Goal: Check status

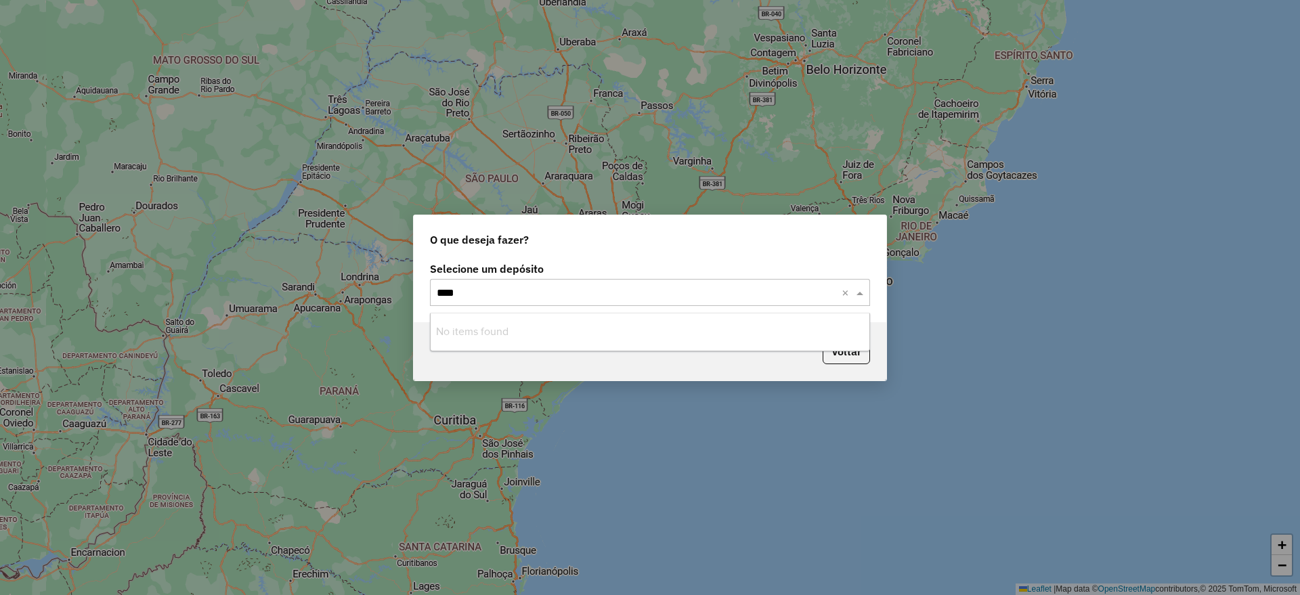
type input "***"
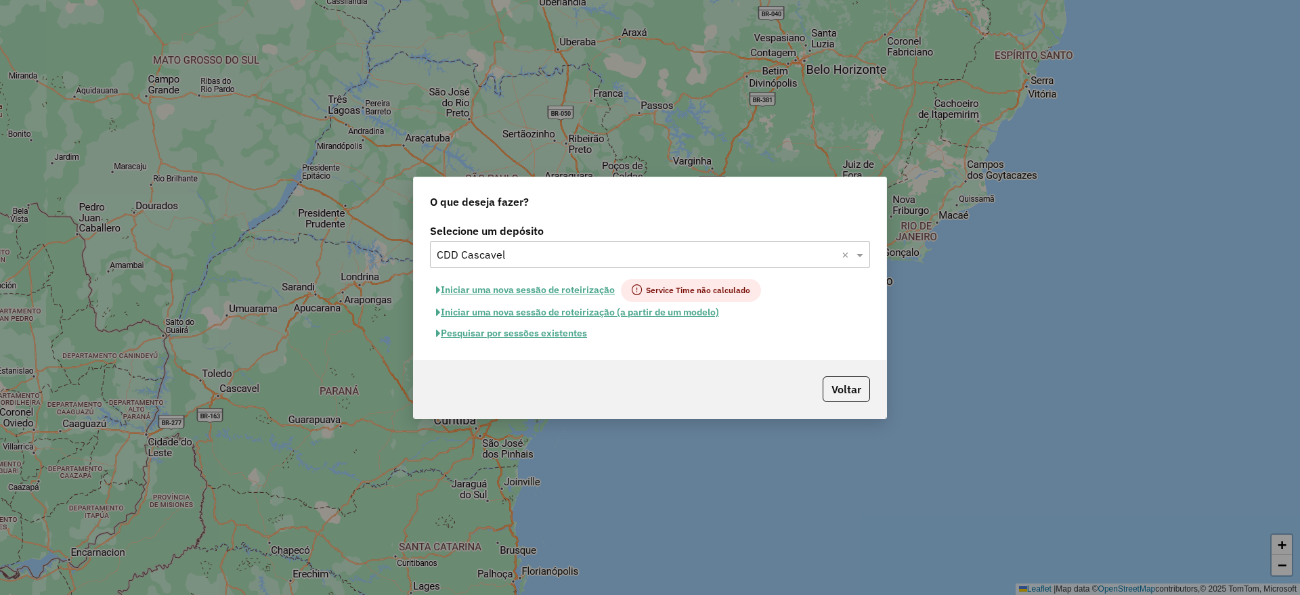
click at [534, 333] on button "Pesquisar por sessões existentes" at bounding box center [511, 333] width 163 height 21
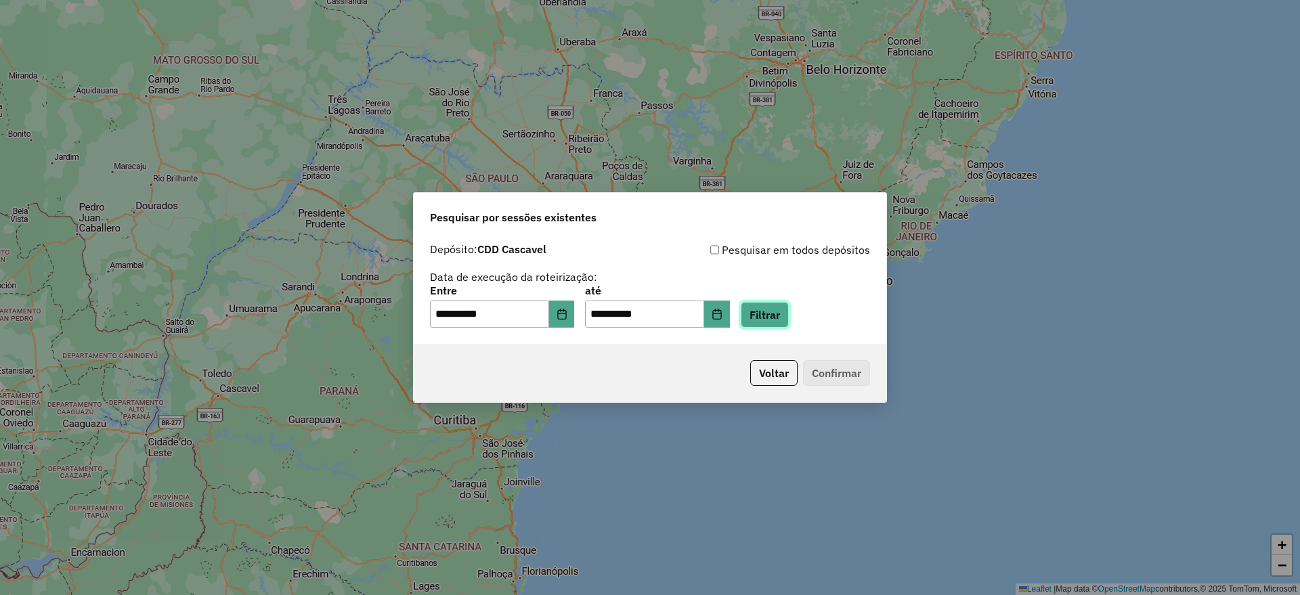
click at [789, 313] on button "Filtrar" at bounding box center [765, 315] width 48 height 26
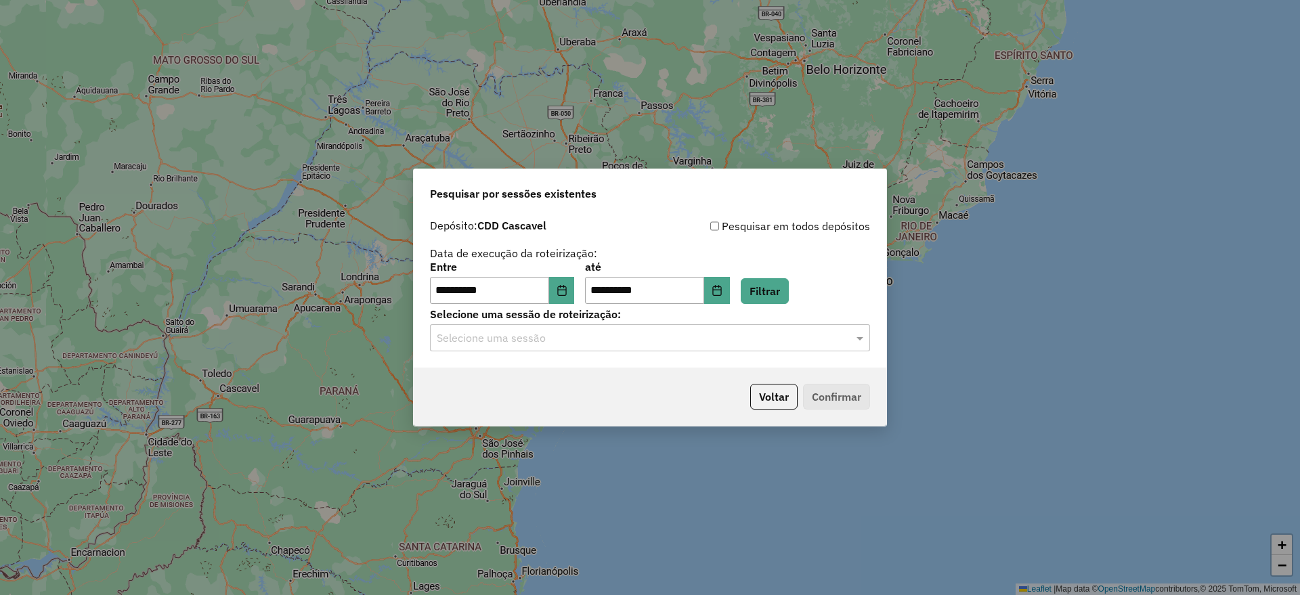
click at [624, 337] on input "text" at bounding box center [637, 338] width 400 height 16
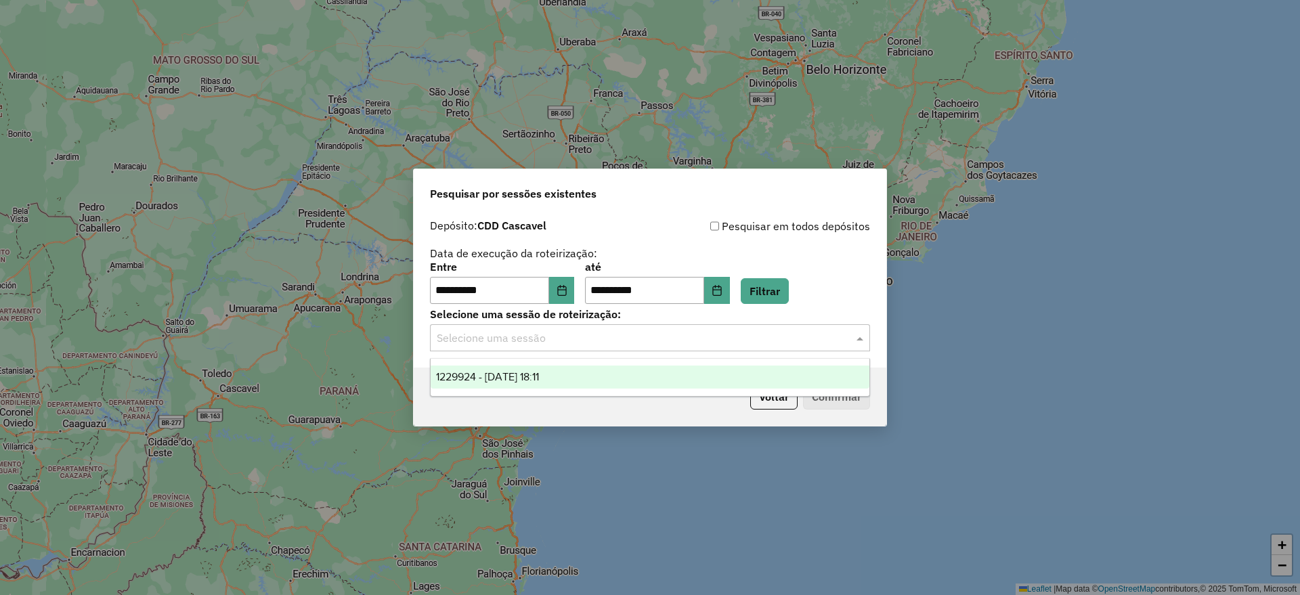
click at [534, 380] on span "1229924 - 15/08/2025 18:11" at bounding box center [487, 377] width 103 height 12
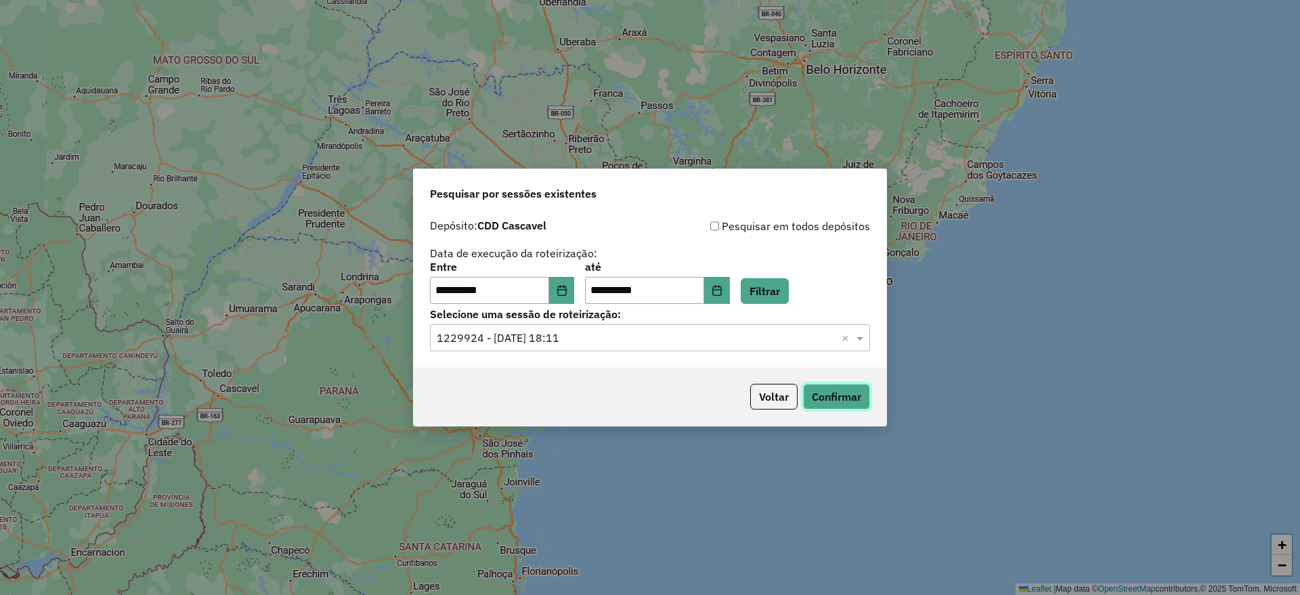
click at [834, 393] on button "Confirmar" at bounding box center [836, 397] width 67 height 26
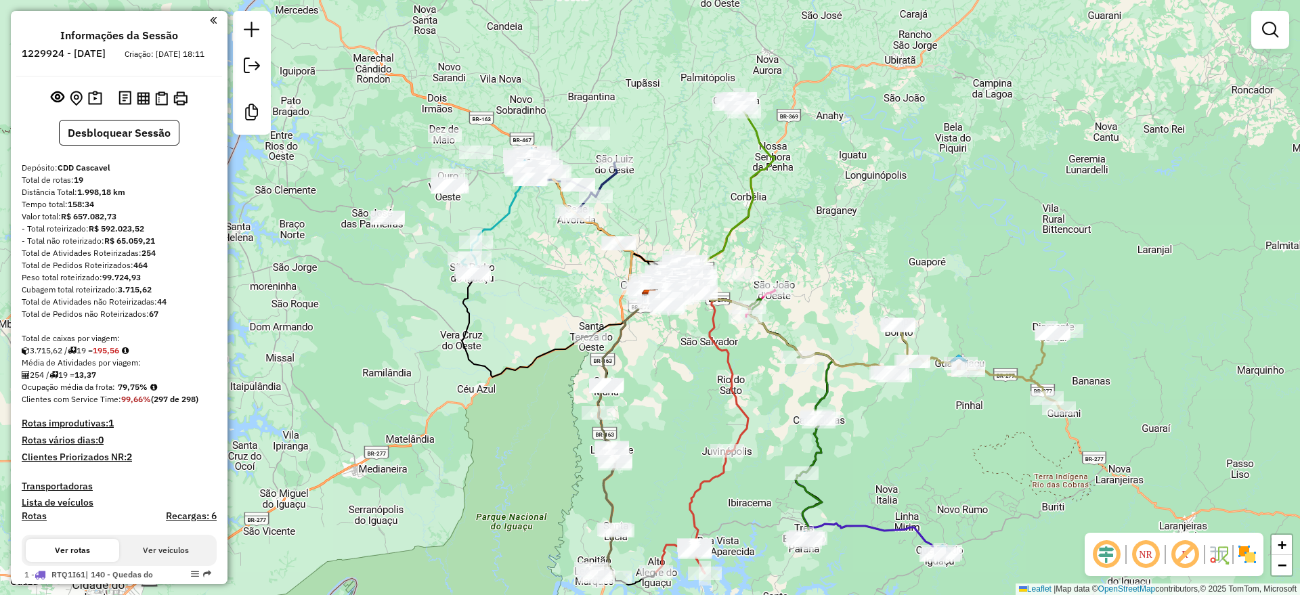
click at [1108, 555] on em at bounding box center [1106, 554] width 33 height 33
click at [1184, 553] on em at bounding box center [1185, 554] width 33 height 33
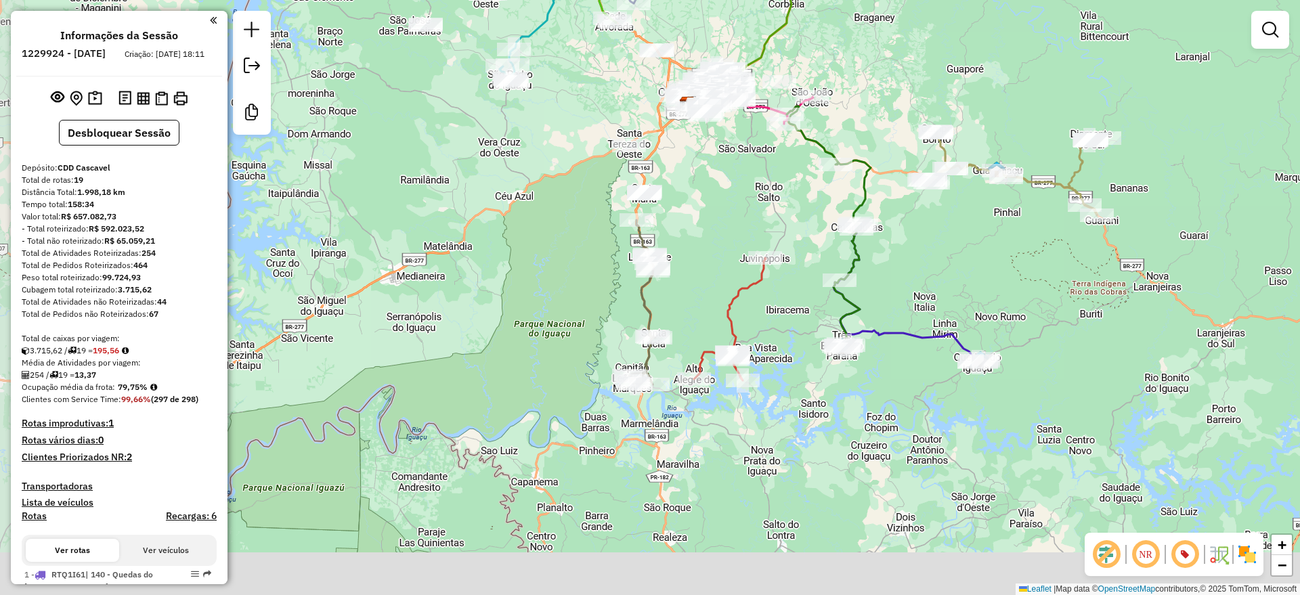
drag, startPoint x: 849, startPoint y: 242, endPoint x: 887, endPoint y: 49, distance: 196.7
click at [887, 49] on div "Janela de atendimento Grade de atendimento Capacidade Transportadoras Veículos …" at bounding box center [650, 297] width 1300 height 595
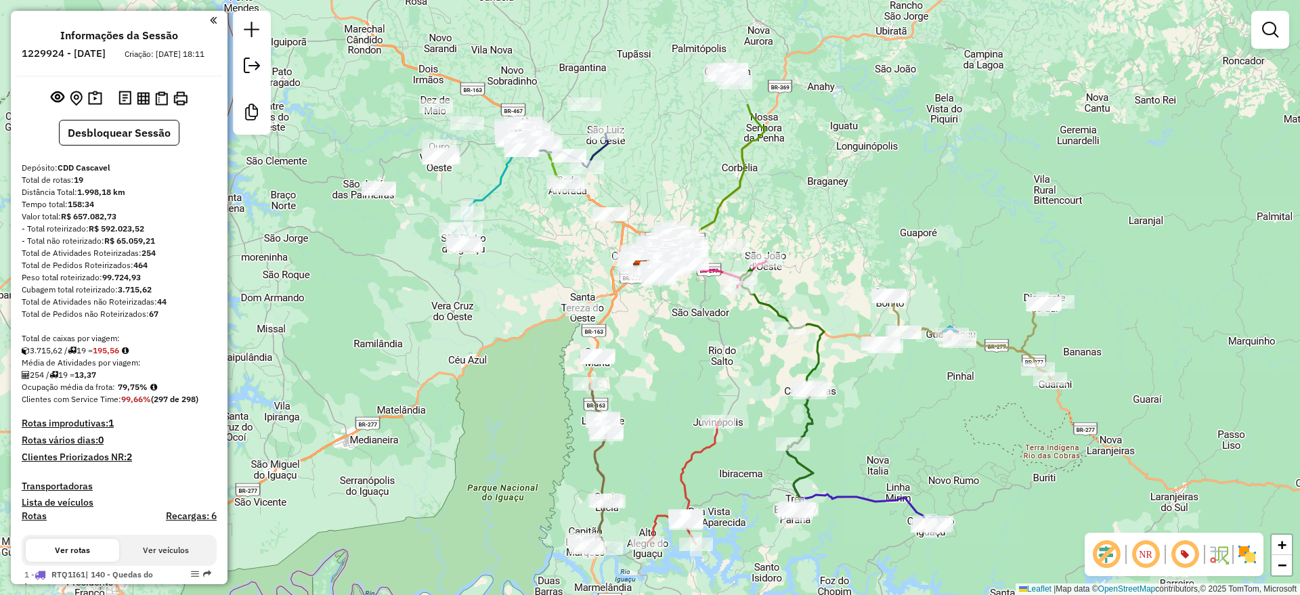
drag, startPoint x: 586, startPoint y: 253, endPoint x: 539, endPoint y: 416, distance: 170.6
click at [539, 416] on div "Janela de atendimento Grade de atendimento Capacidade Transportadoras Veículos …" at bounding box center [650, 297] width 1300 height 595
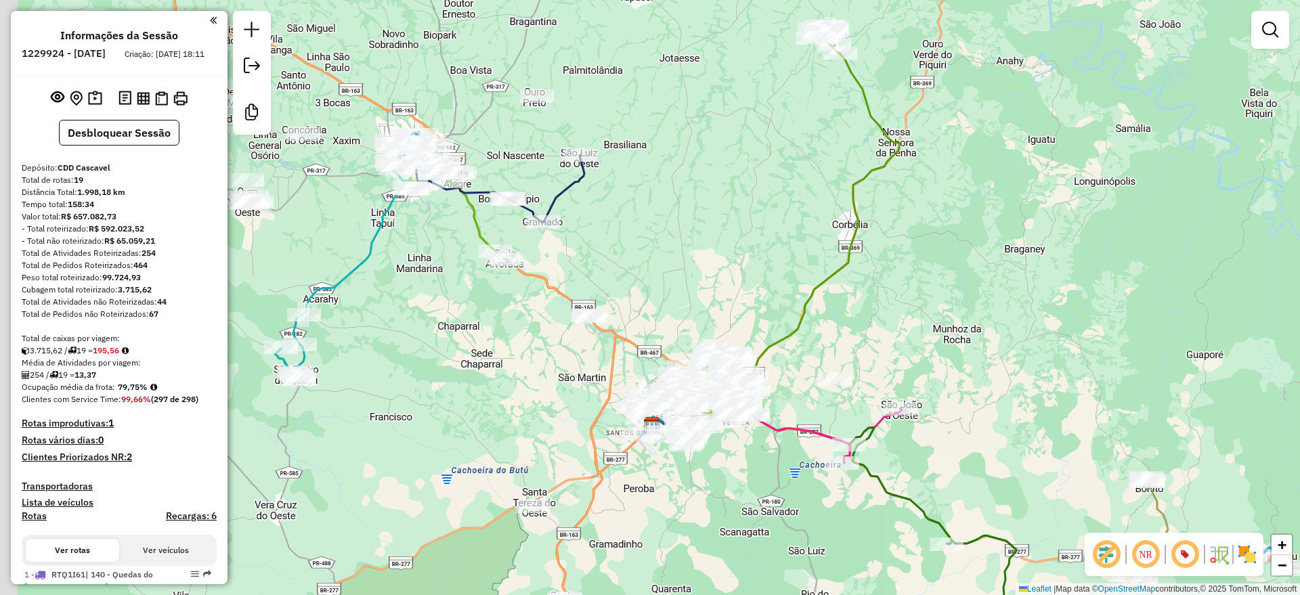
drag, startPoint x: 597, startPoint y: 253, endPoint x: 660, endPoint y: 257, distance: 63.1
click at [660, 257] on div "Janela de atendimento Grade de atendimento Capacidade Transportadoras Veículos …" at bounding box center [650, 297] width 1300 height 595
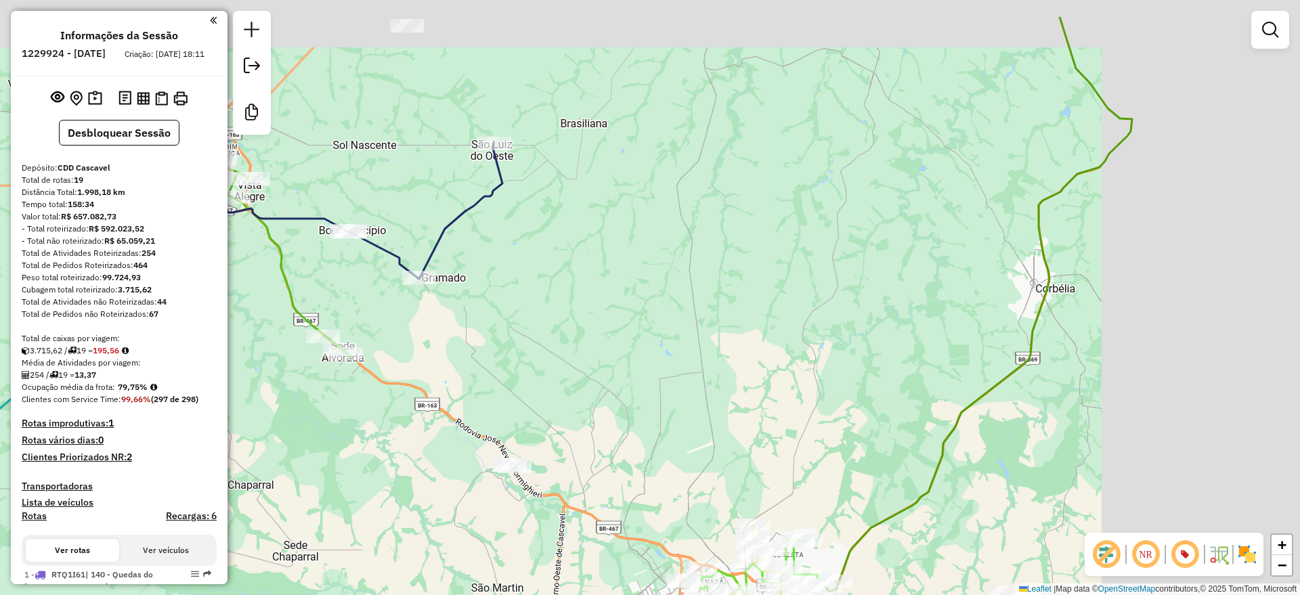
drag, startPoint x: 510, startPoint y: 342, endPoint x: 583, endPoint y: 388, distance: 86.4
click at [274, 389] on div "Janela de atendimento Grade de atendimento Capacidade Transportadoras Veículos …" at bounding box center [650, 297] width 1300 height 595
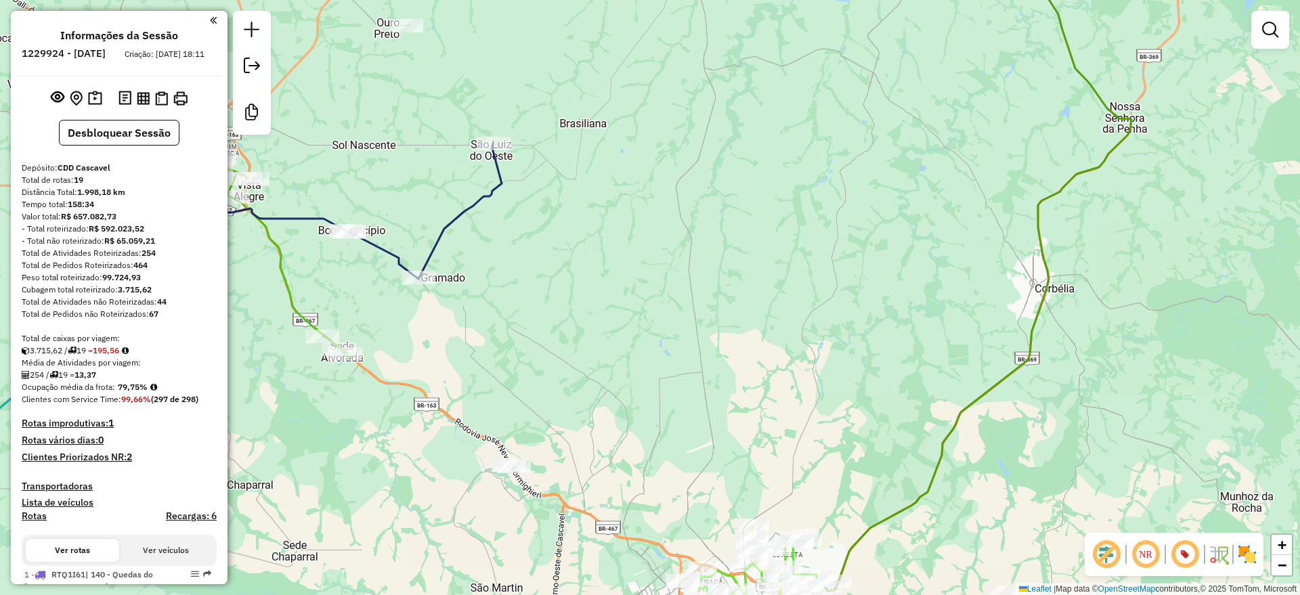
click at [1063, 185] on icon at bounding box center [978, 265] width 307 height 651
select select "**********"
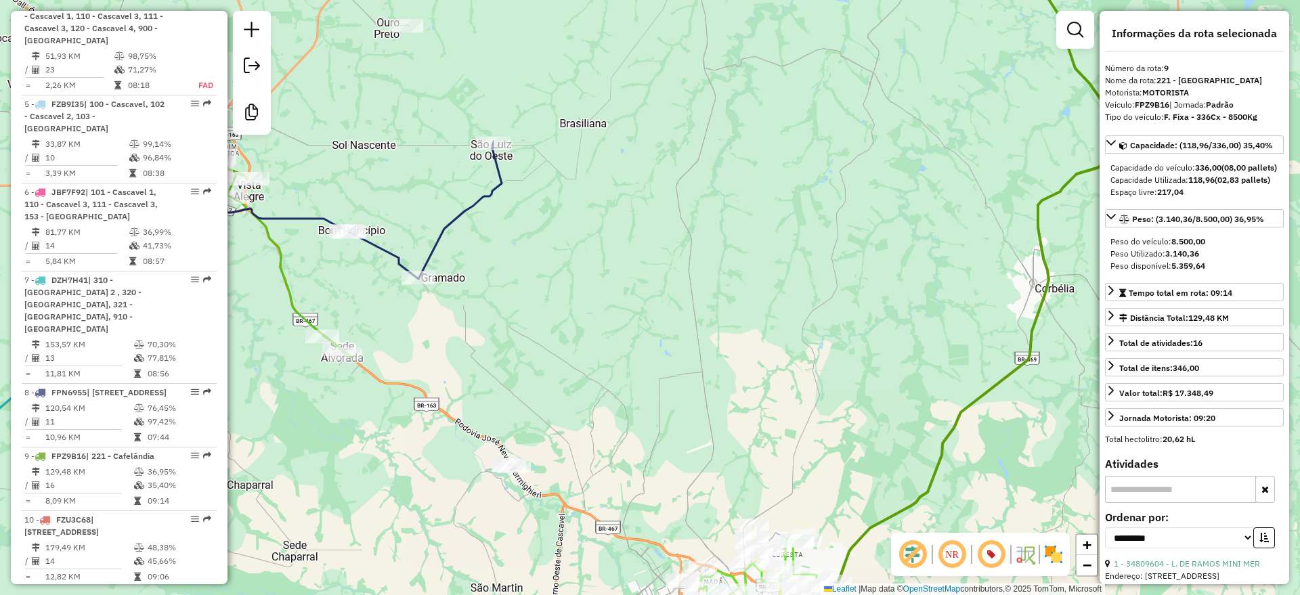
scroll to position [1296, 0]
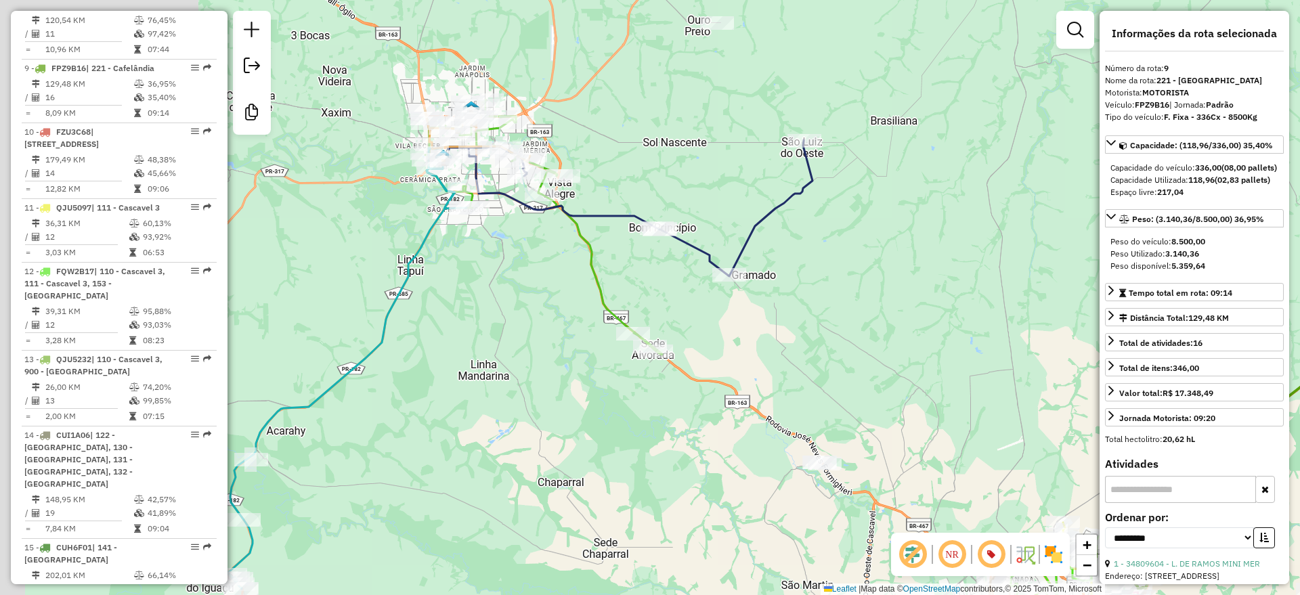
drag, startPoint x: 672, startPoint y: 292, endPoint x: 891, endPoint y: 285, distance: 219.5
click at [891, 285] on div "Janela de atendimento Grade de atendimento Capacidade Transportadoras Veículos …" at bounding box center [650, 297] width 1300 height 595
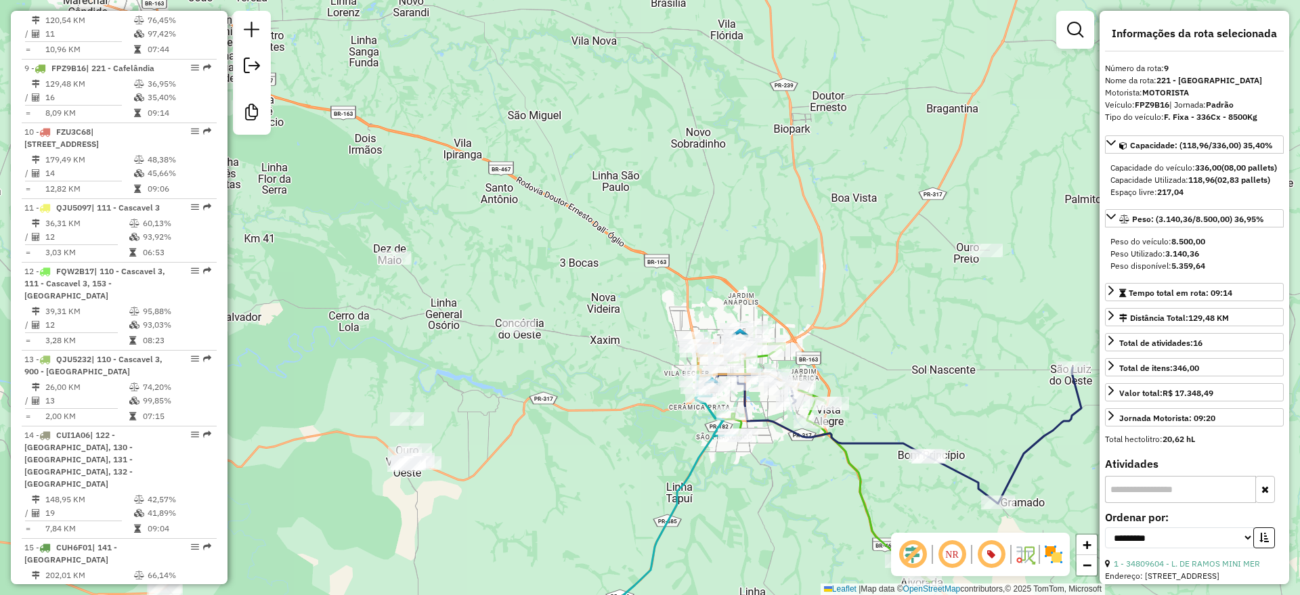
drag, startPoint x: 299, startPoint y: 274, endPoint x: 567, endPoint y: 501, distance: 352.2
click at [567, 501] on div "Janela de atendimento Grade de atendimento Capacidade Transportadoras Veículos …" at bounding box center [650, 297] width 1300 height 595
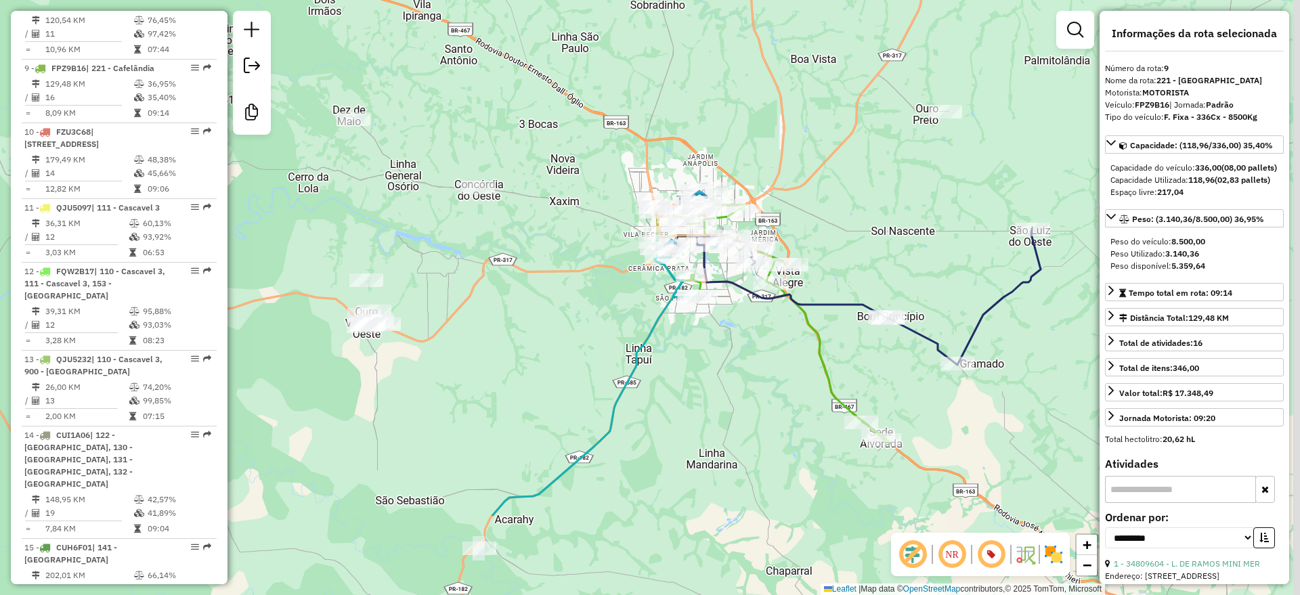
drag, startPoint x: 424, startPoint y: 173, endPoint x: 733, endPoint y: 175, distance: 309.5
click at [333, 6] on div "Janela de atendimento Grade de atendimento Capacidade Transportadoras Veículos …" at bounding box center [650, 297] width 1300 height 595
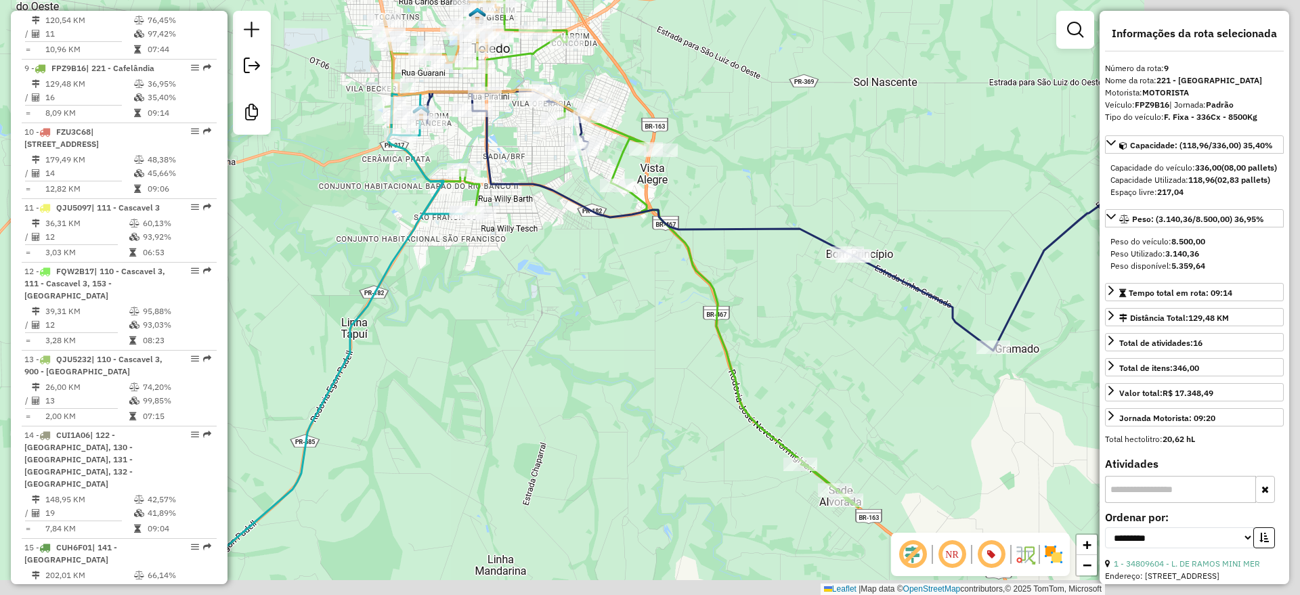
drag, startPoint x: 934, startPoint y: 170, endPoint x: 745, endPoint y: 188, distance: 189.8
click at [763, 64] on div "Janela de atendimento Grade de atendimento Capacidade Transportadoras Veículos …" at bounding box center [650, 297] width 1300 height 595
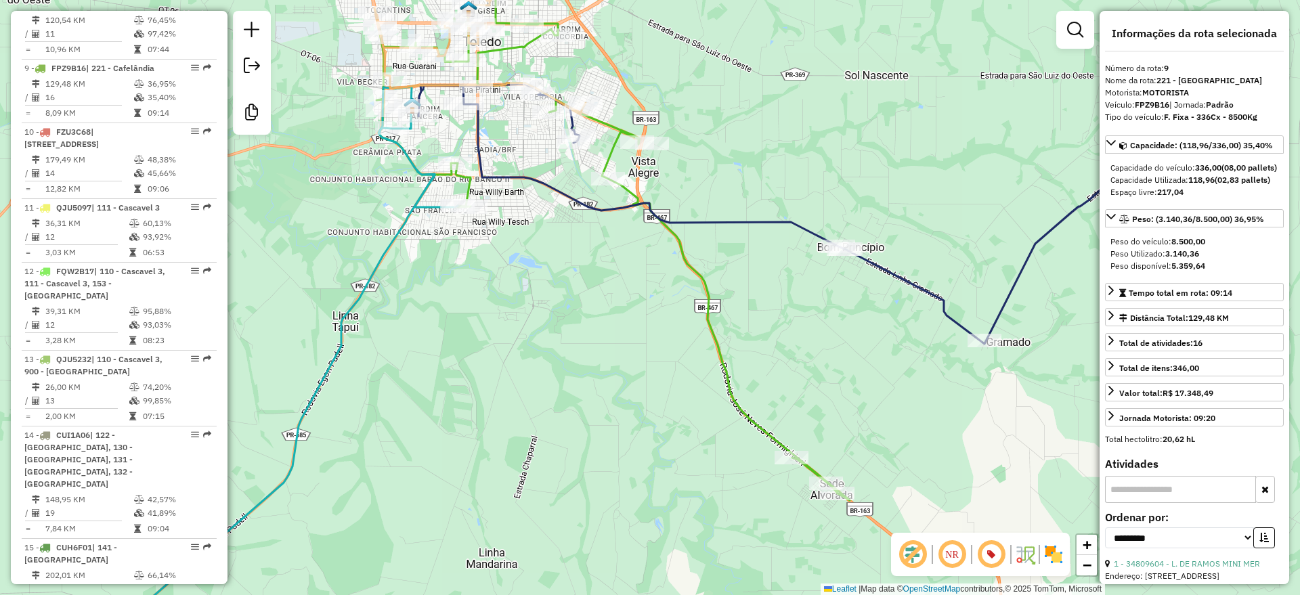
click at [687, 261] on icon at bounding box center [613, 245] width 473 height 509
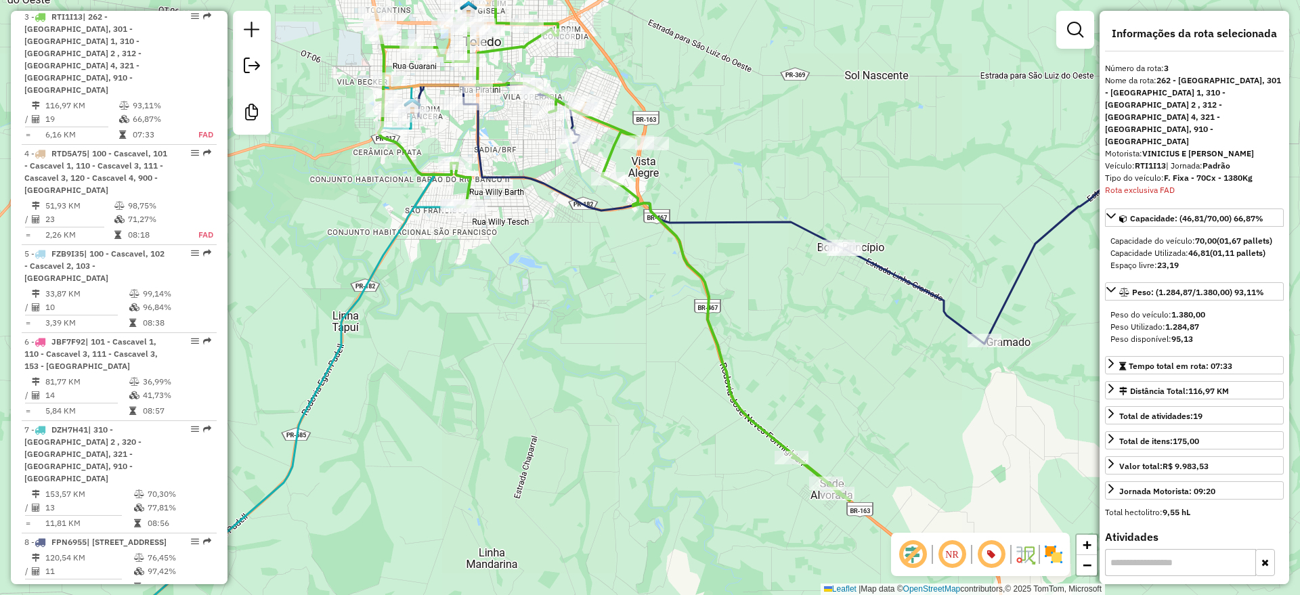
scroll to position [756, 0]
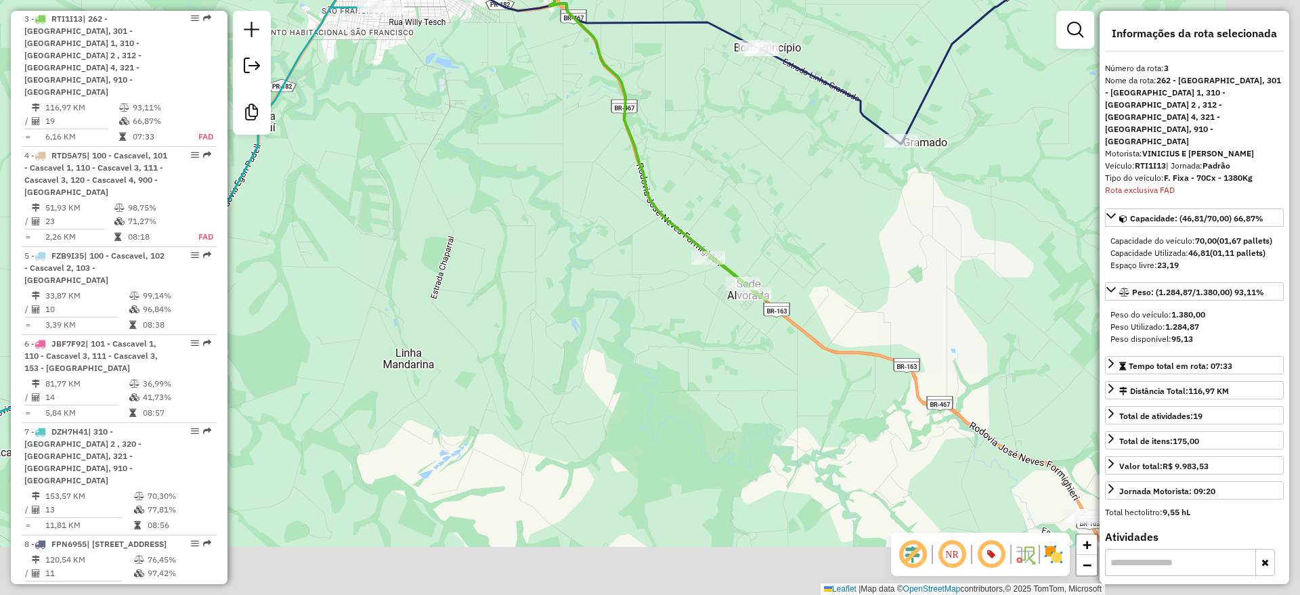
drag, startPoint x: 592, startPoint y: 316, endPoint x: 509, endPoint y: 116, distance: 216.4
click at [509, 116] on div "Janela de atendimento Grade de atendimento Capacidade Transportadoras Veículos …" at bounding box center [650, 297] width 1300 height 595
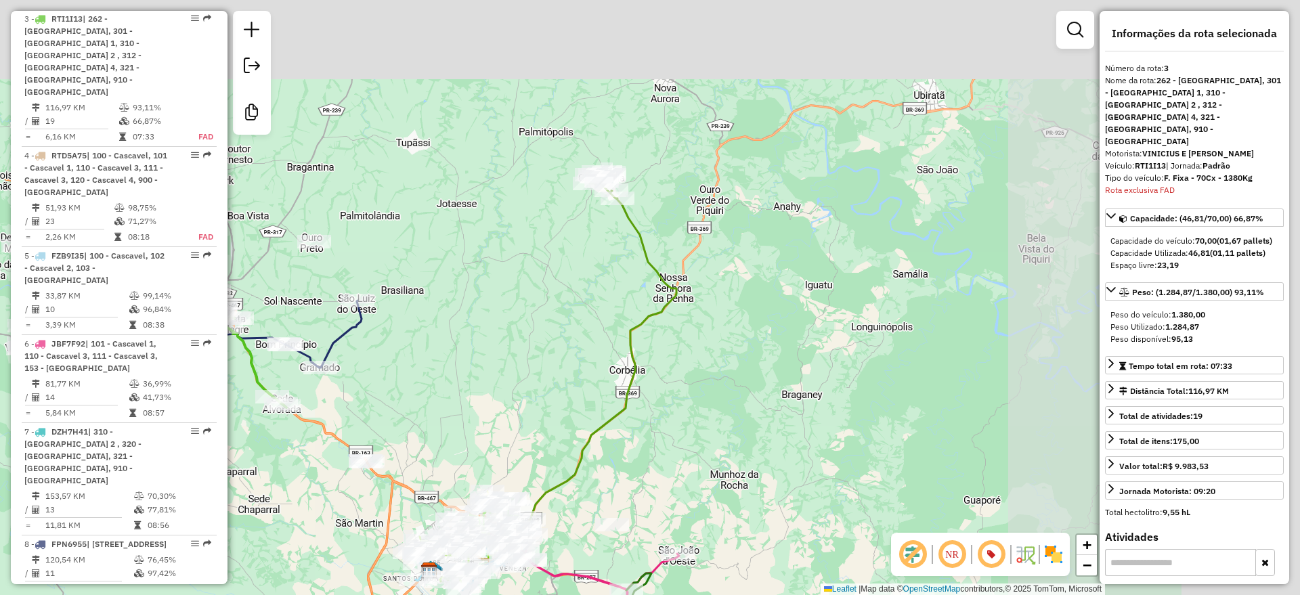
drag, startPoint x: 851, startPoint y: 209, endPoint x: 497, endPoint y: 427, distance: 415.3
click at [497, 427] on div "Janela de atendimento Grade de atendimento Capacidade Transportadoras Veículos …" at bounding box center [650, 297] width 1300 height 595
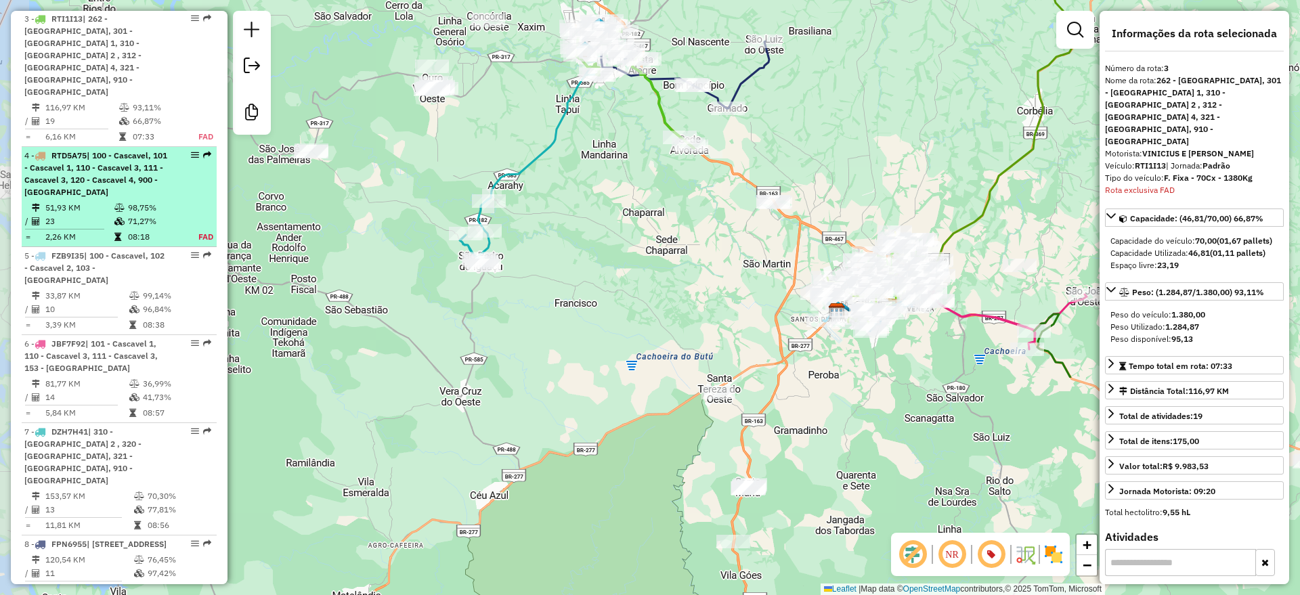
drag, startPoint x: 551, startPoint y: 369, endPoint x: 187, endPoint y: 182, distance: 409.5
click at [949, 92] on div "Janela de atendimento Grade de atendimento Capacidade Transportadoras Veículos …" at bounding box center [650, 297] width 1300 height 595
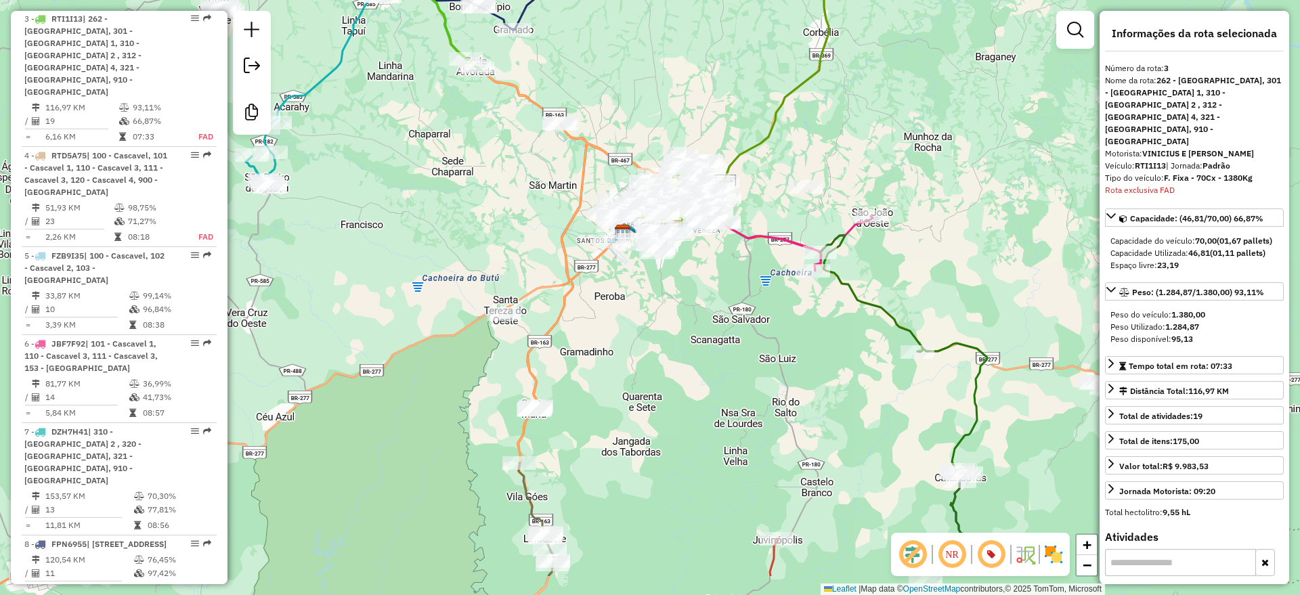
drag, startPoint x: 660, startPoint y: 328, endPoint x: 280, endPoint y: 124, distance: 431.7
click at [280, 114] on div "Janela de atendimento Grade de atendimento Capacidade Transportadoras Veículos …" at bounding box center [650, 297] width 1300 height 595
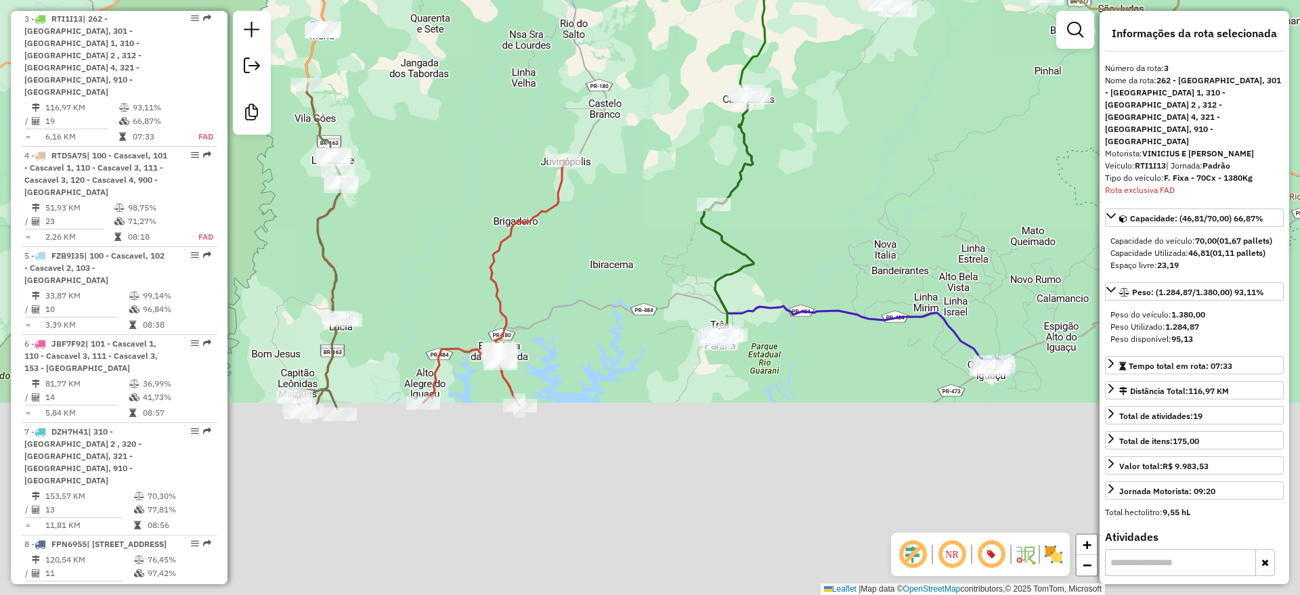
drag, startPoint x: 549, startPoint y: 358, endPoint x: 440, endPoint y: 106, distance: 274.5
click at [440, 106] on div "Janela de atendimento Grade de atendimento Capacidade Transportadoras Veículos …" at bounding box center [650, 297] width 1300 height 595
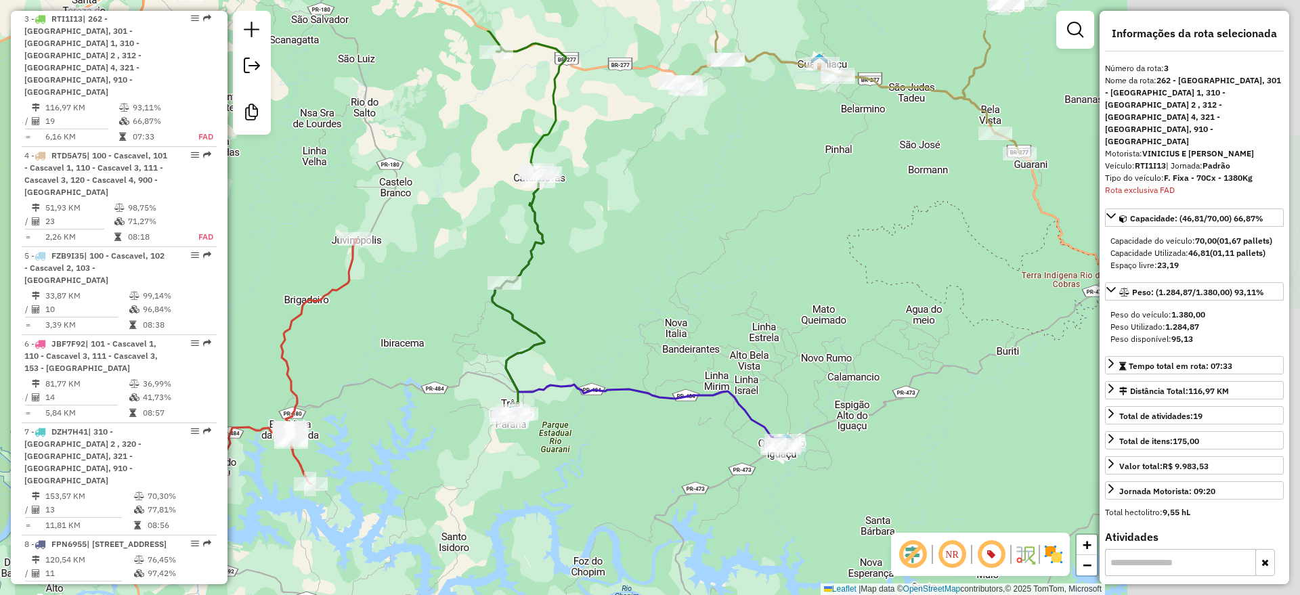
drag, startPoint x: 667, startPoint y: 414, endPoint x: 600, endPoint y: 448, distance: 75.1
click at [595, 457] on div "Janela de atendimento Grade de atendimento Capacidade Transportadoras Veículos …" at bounding box center [650, 297] width 1300 height 595
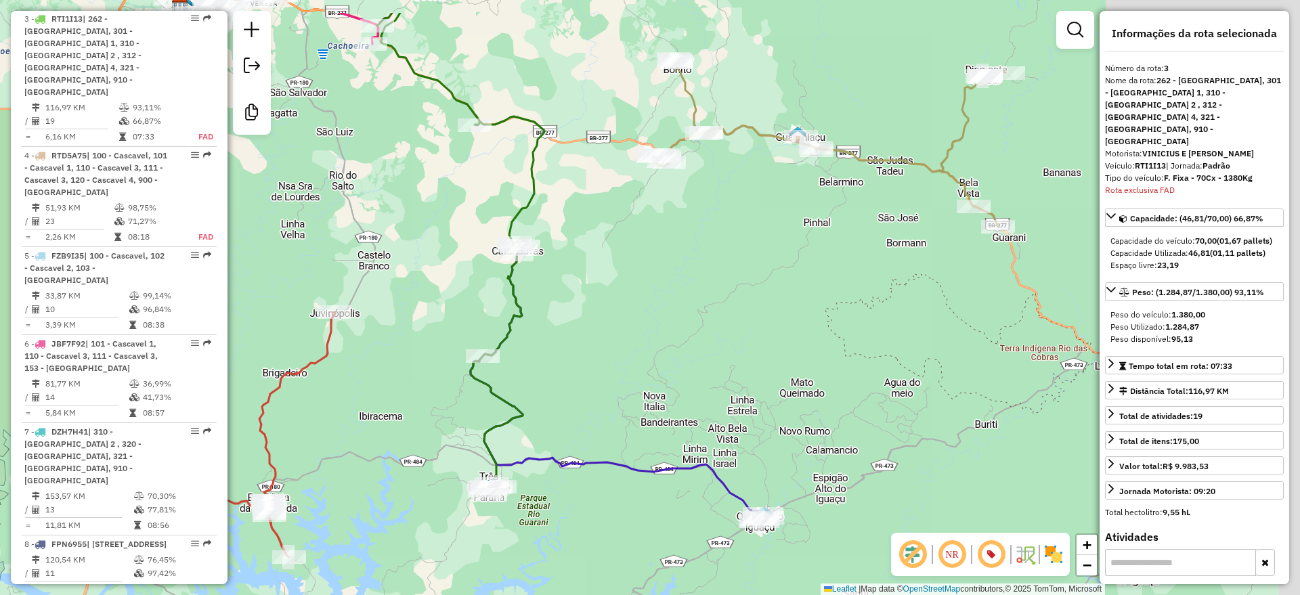
drag, startPoint x: 733, startPoint y: 326, endPoint x: 726, endPoint y: 360, distance: 34.7
click at [726, 360] on div "Janela de atendimento Grade de atendimento Capacidade Transportadoras Veículos …" at bounding box center [650, 297] width 1300 height 595
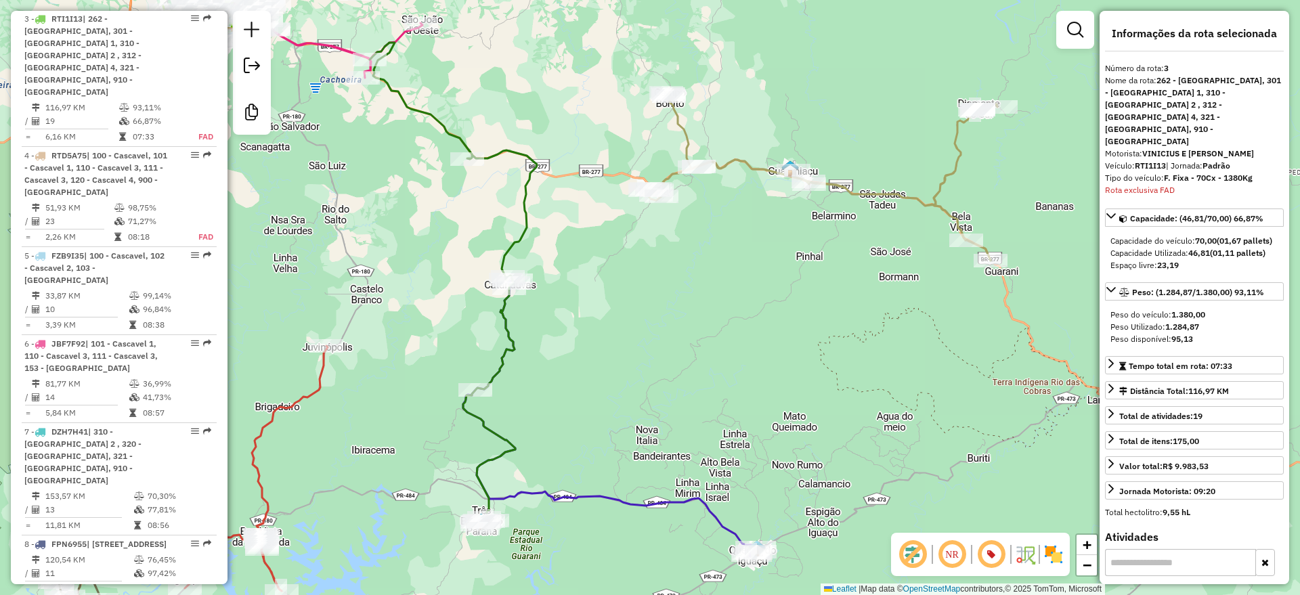
click at [747, 163] on icon at bounding box center [821, 175] width 352 height 169
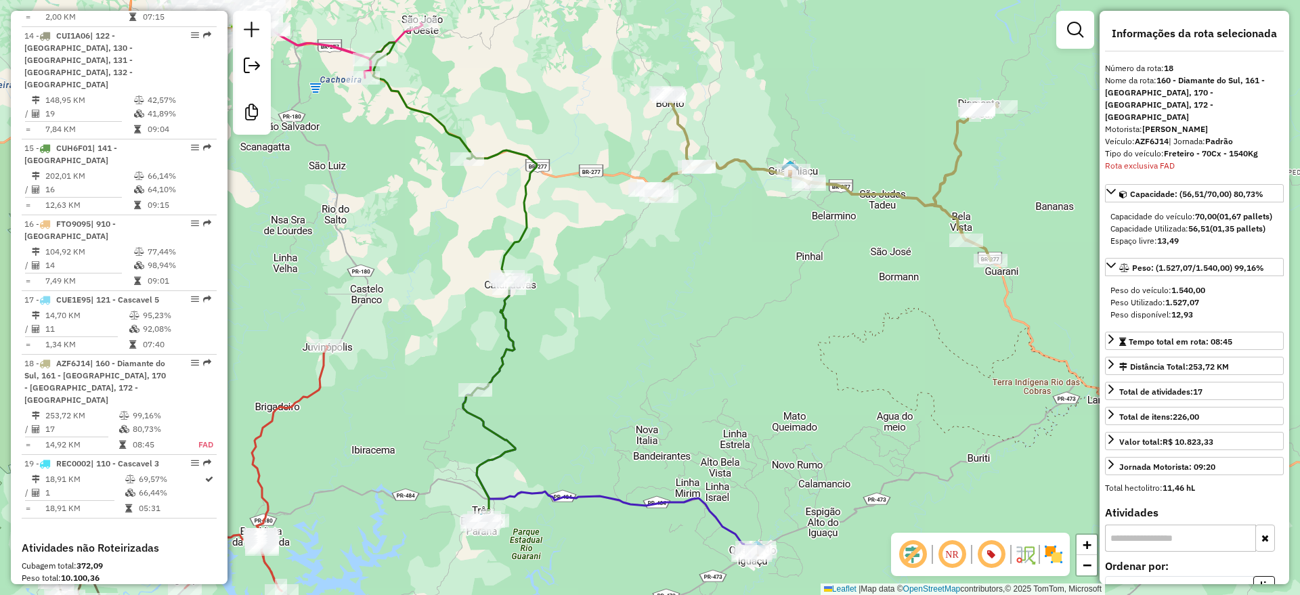
scroll to position [1902, 0]
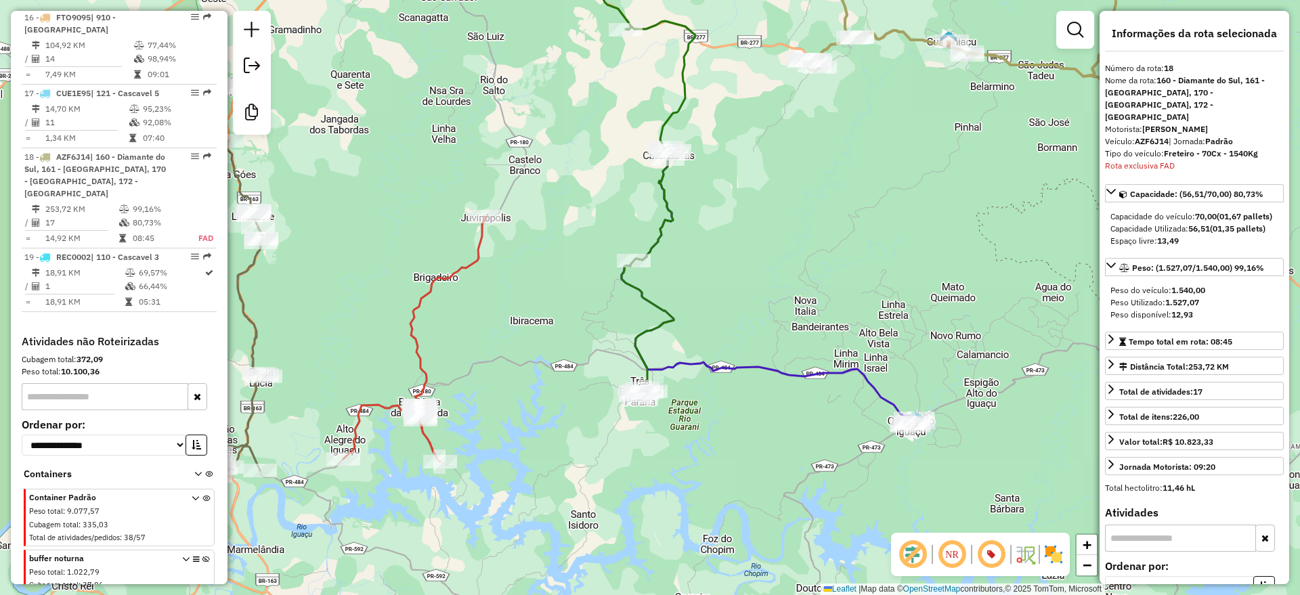
drag, startPoint x: 668, startPoint y: 351, endPoint x: 821, endPoint y: 223, distance: 199.1
click at [827, 220] on div "Janela de atendimento Grade de atendimento Capacidade Transportadoras Veículos …" at bounding box center [650, 297] width 1300 height 595
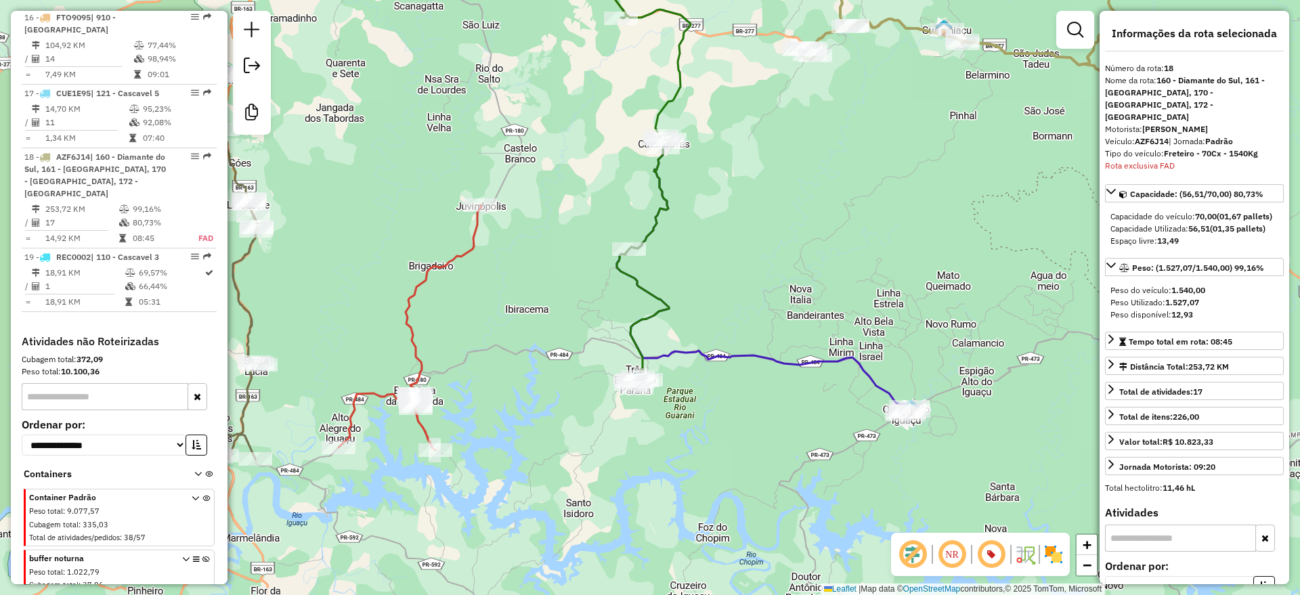
click at [671, 105] on icon at bounding box center [615, 164] width 152 height 448
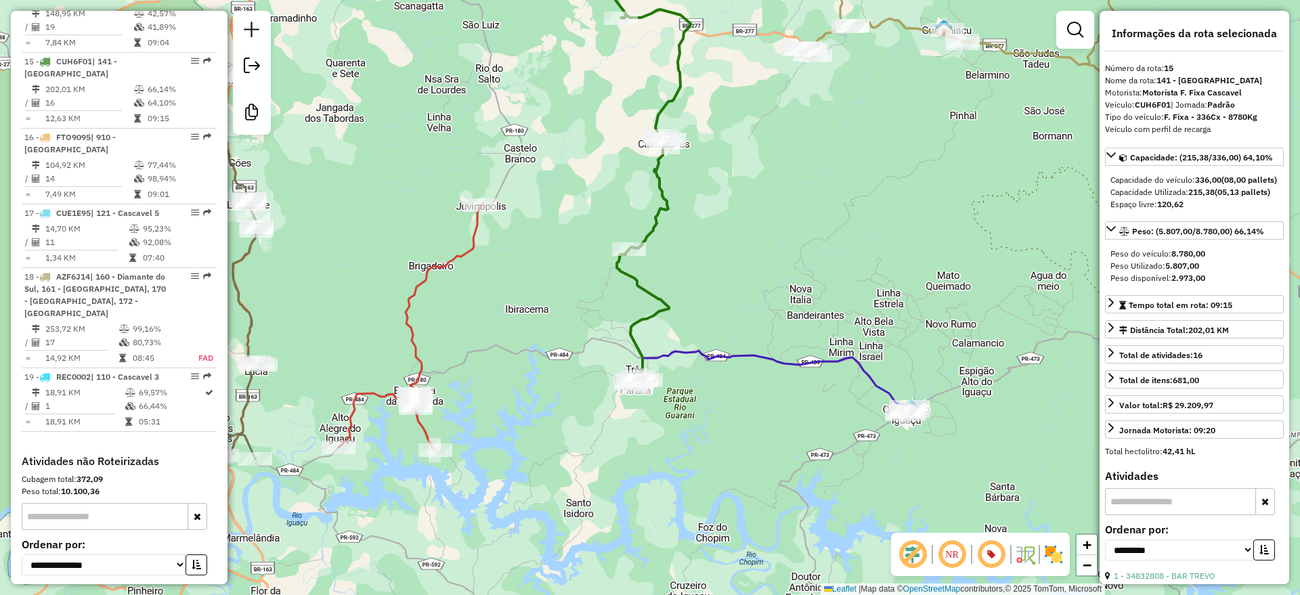
scroll to position [1751, 0]
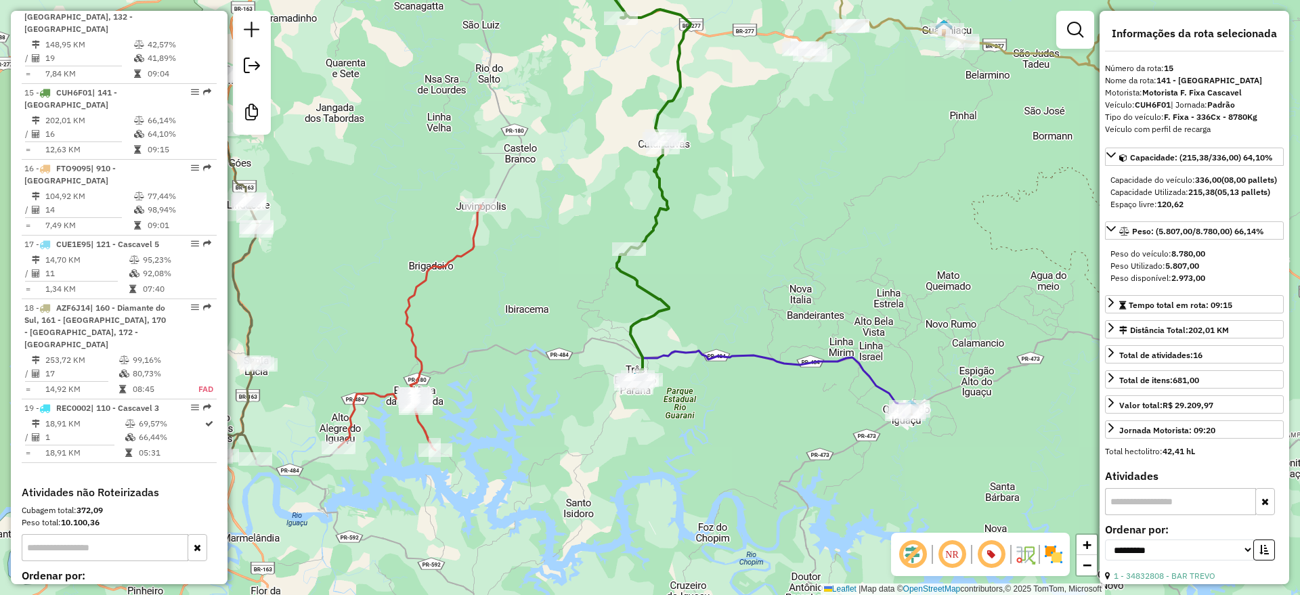
click at [731, 355] on icon at bounding box center [764, 278] width 295 height 276
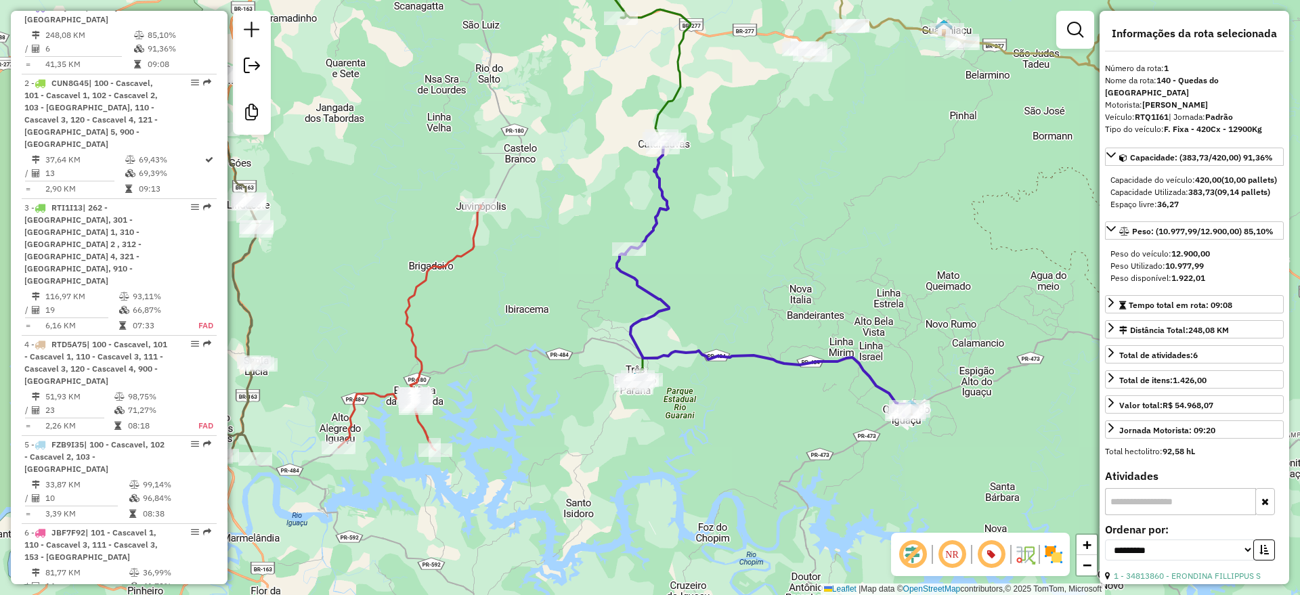
scroll to position [567, 0]
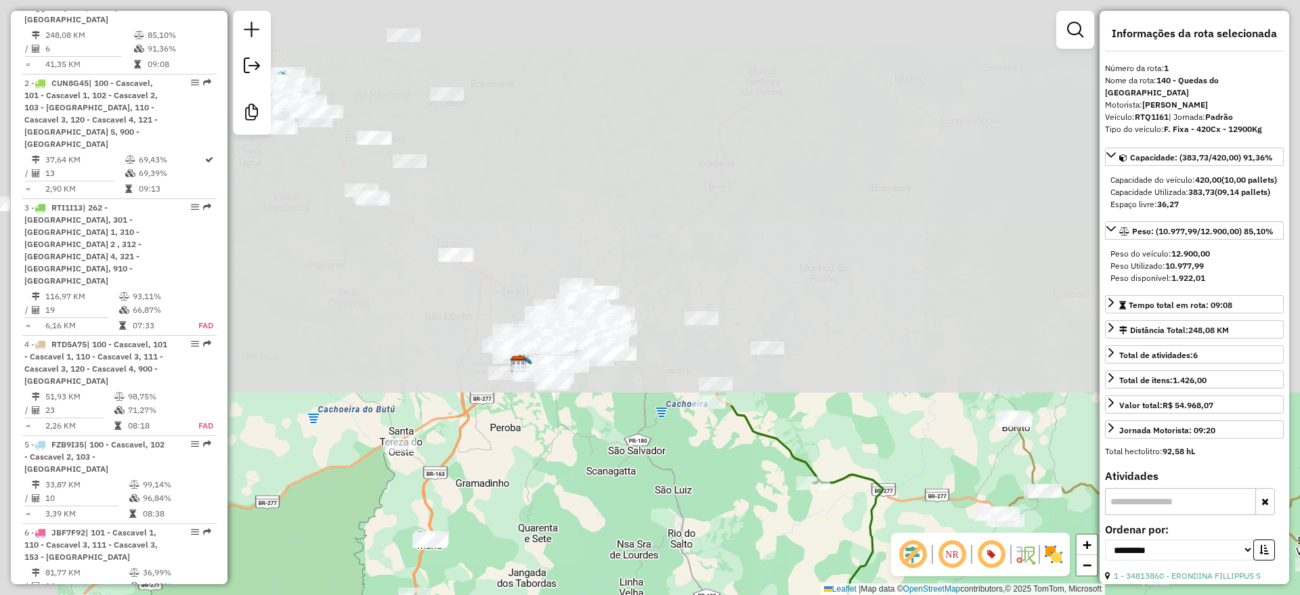
drag, startPoint x: 626, startPoint y: 163, endPoint x: 790, endPoint y: 586, distance: 453.9
click at [823, 595] on html "Aguarde... Pop-up bloqueado! Seu navegador bloqueou automáticamente a abertura …" at bounding box center [650, 297] width 1300 height 595
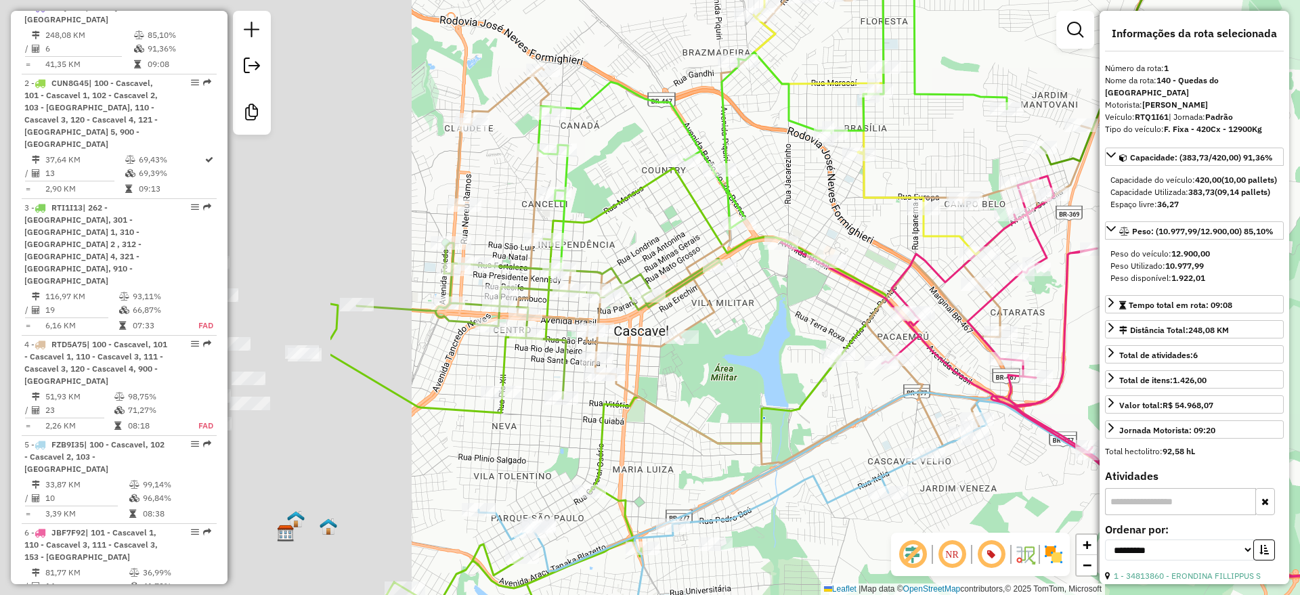
drag, startPoint x: 470, startPoint y: 148, endPoint x: 932, endPoint y: 145, distance: 461.9
click at [932, 145] on div "Janela de atendimento Grade de atendimento Capacidade Transportadoras Veículos …" at bounding box center [650, 297] width 1300 height 595
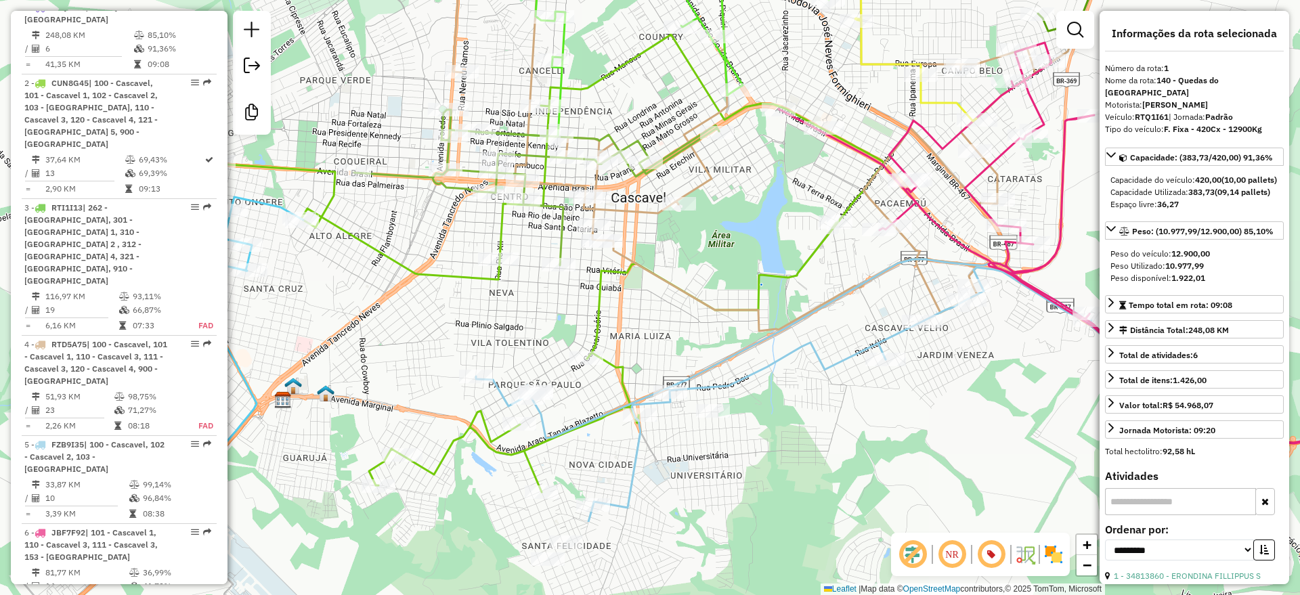
drag, startPoint x: 729, startPoint y: 397, endPoint x: 716, endPoint y: 196, distance: 201.5
click at [716, 196] on div "Janela de atendimento Grade de atendimento Capacidade Transportadoras Veículos …" at bounding box center [650, 297] width 1300 height 595
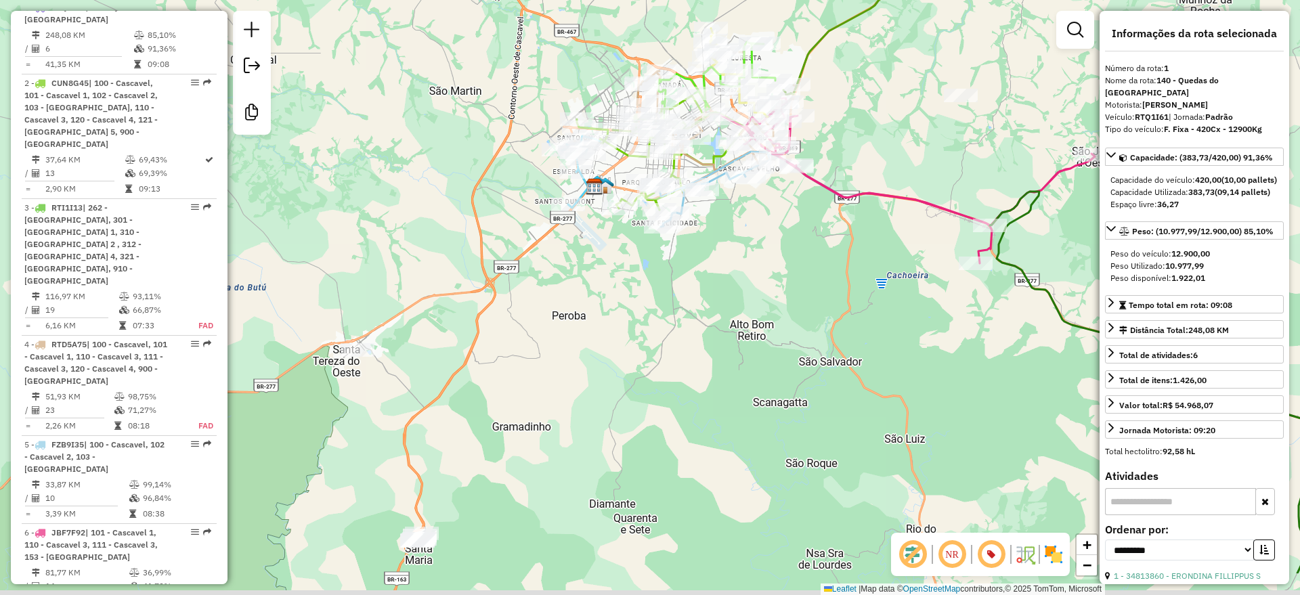
drag, startPoint x: 508, startPoint y: 408, endPoint x: 531, endPoint y: 297, distance: 112.8
click at [531, 297] on div "Janela de atendimento Grade de atendimento Capacidade Transportadoras Veículos …" at bounding box center [650, 297] width 1300 height 595
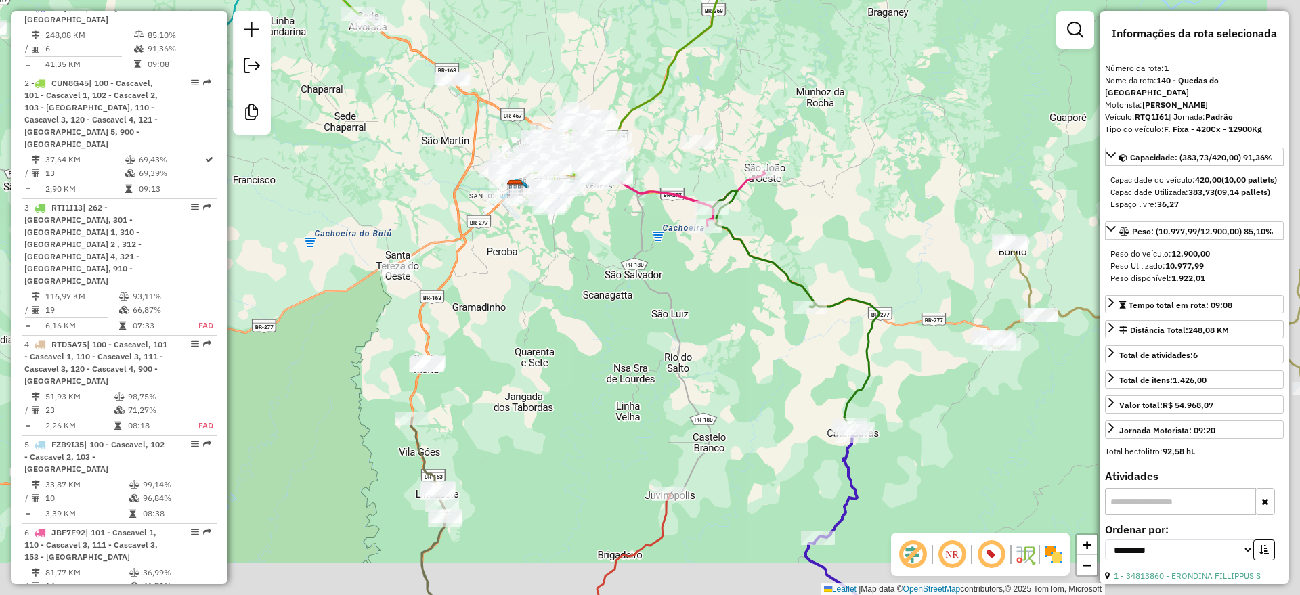
drag, startPoint x: 549, startPoint y: 370, endPoint x: 521, endPoint y: 362, distance: 28.7
click at [521, 362] on div "Janela de atendimento Grade de atendimento Capacidade Transportadoras Veículos …" at bounding box center [650, 297] width 1300 height 595
